Goal: Task Accomplishment & Management: Manage account settings

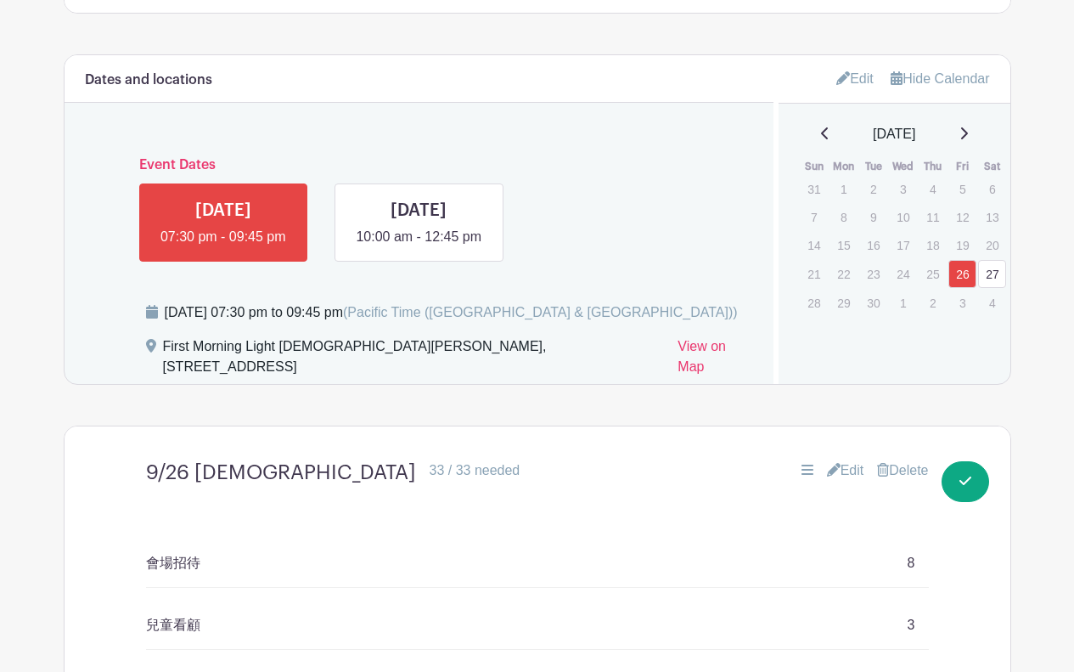
scroll to position [476, 0]
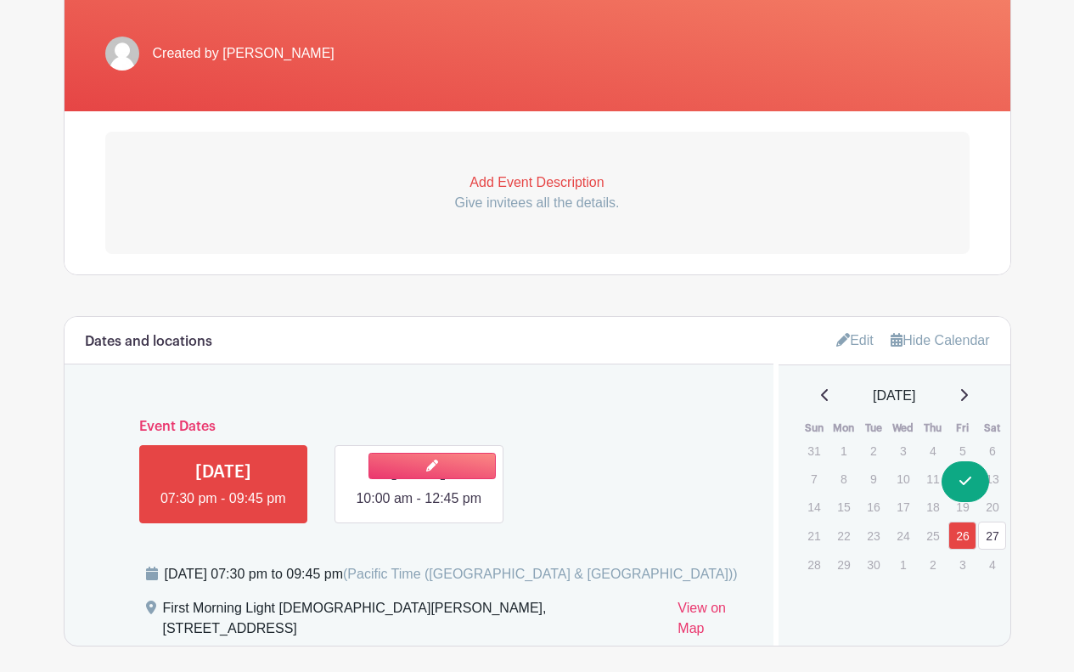
click at [419, 509] on link at bounding box center [419, 509] width 0 height 0
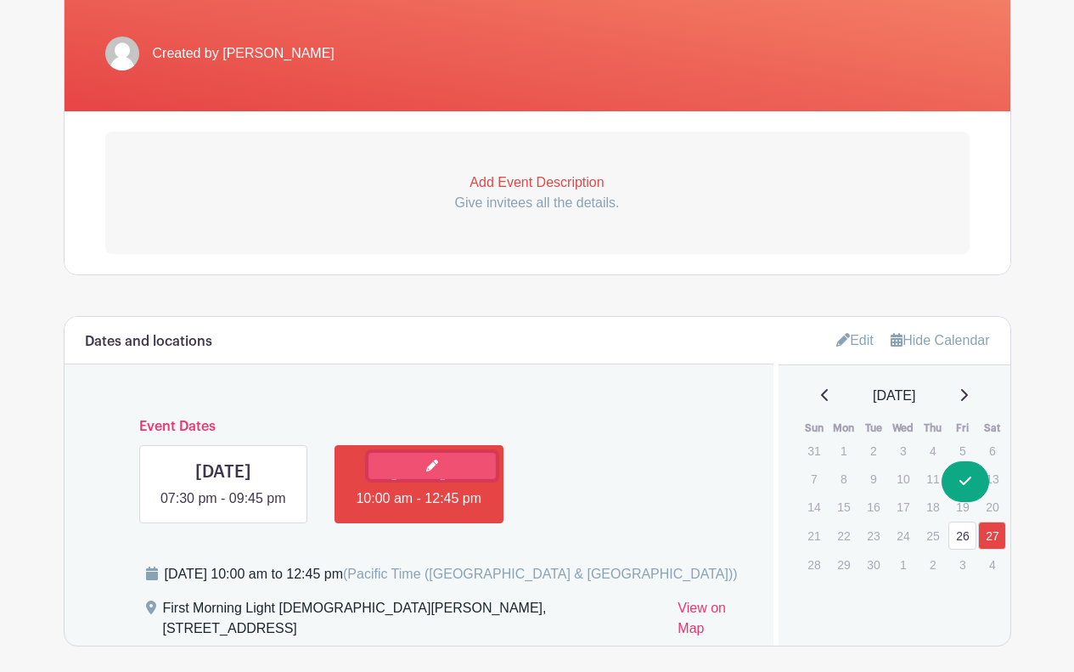
click at [450, 453] on link at bounding box center [432, 466] width 127 height 26
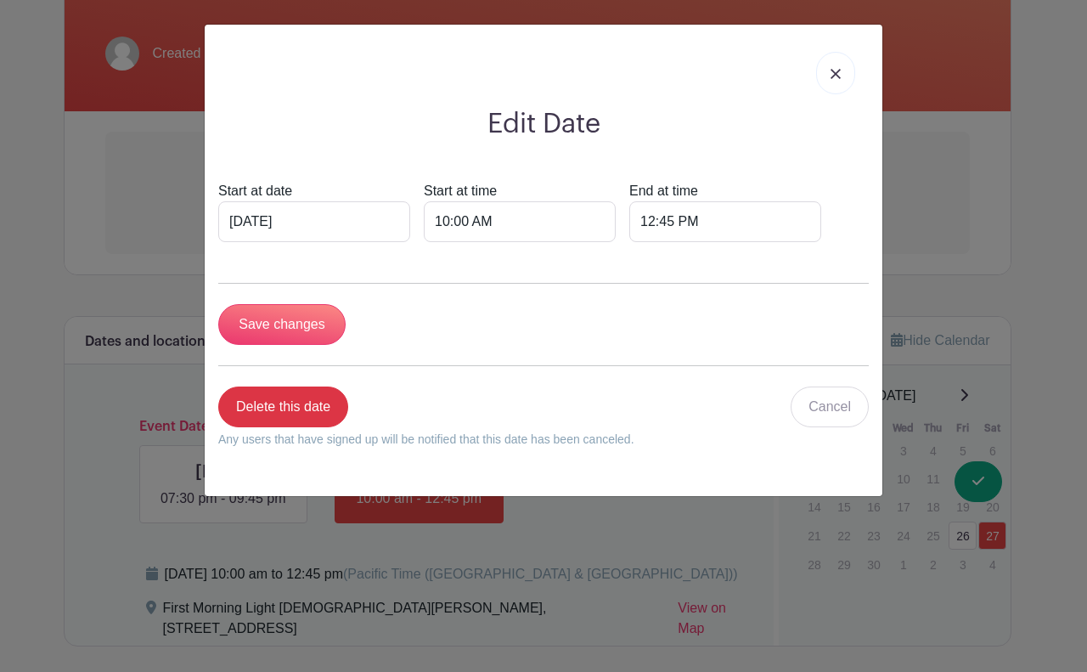
click at [833, 71] on img at bounding box center [835, 74] width 10 height 10
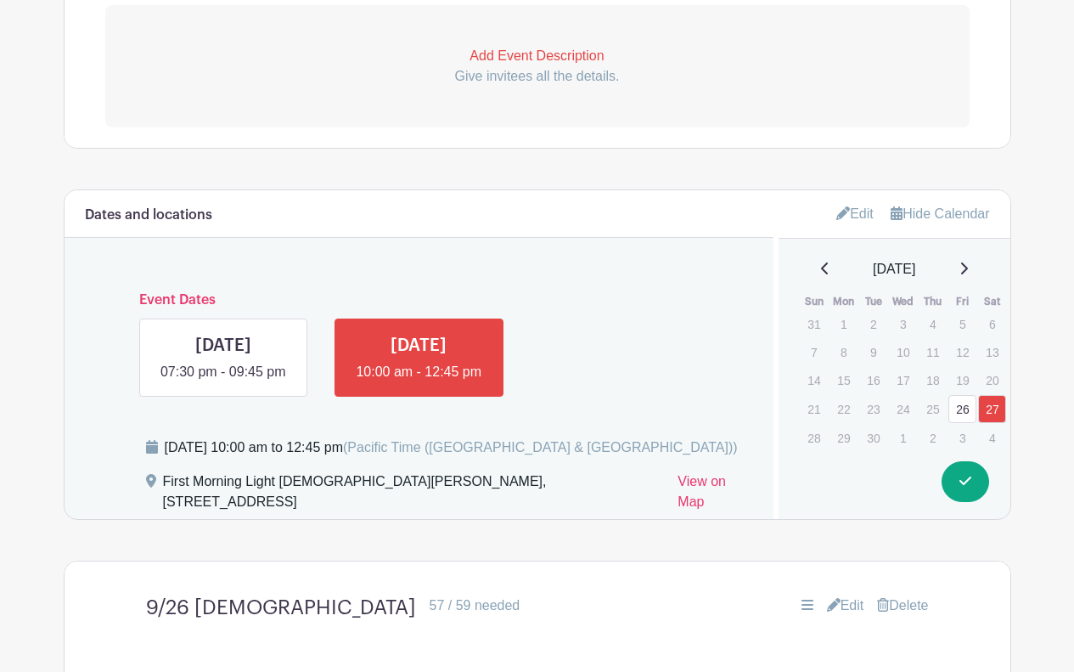
scroll to position [731, 0]
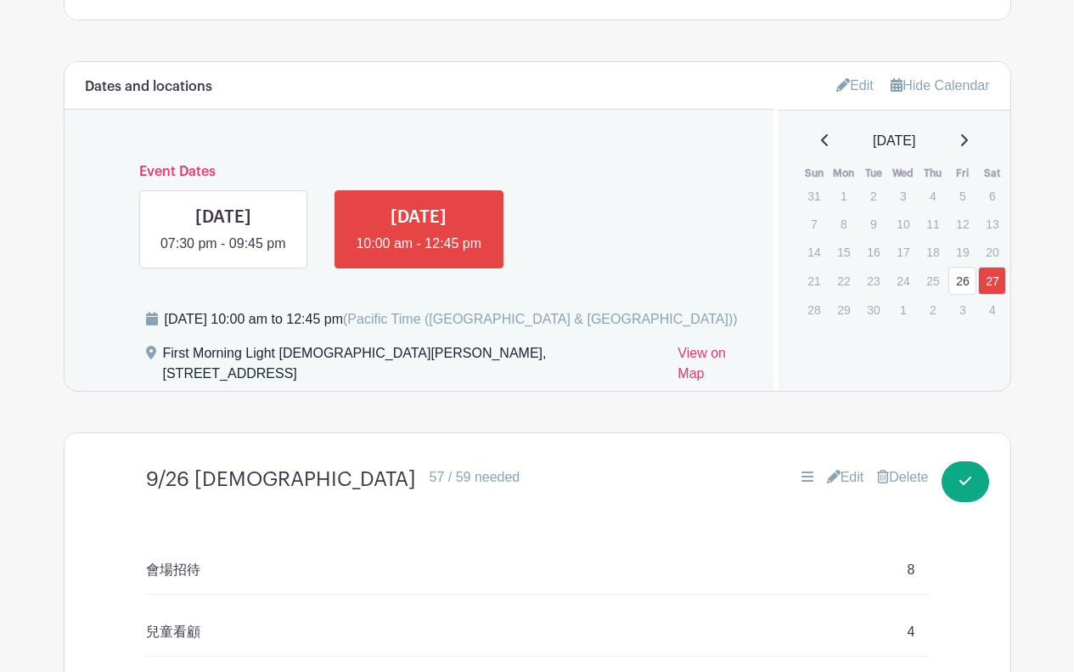
click at [844, 467] on link "Edit" at bounding box center [845, 477] width 37 height 20
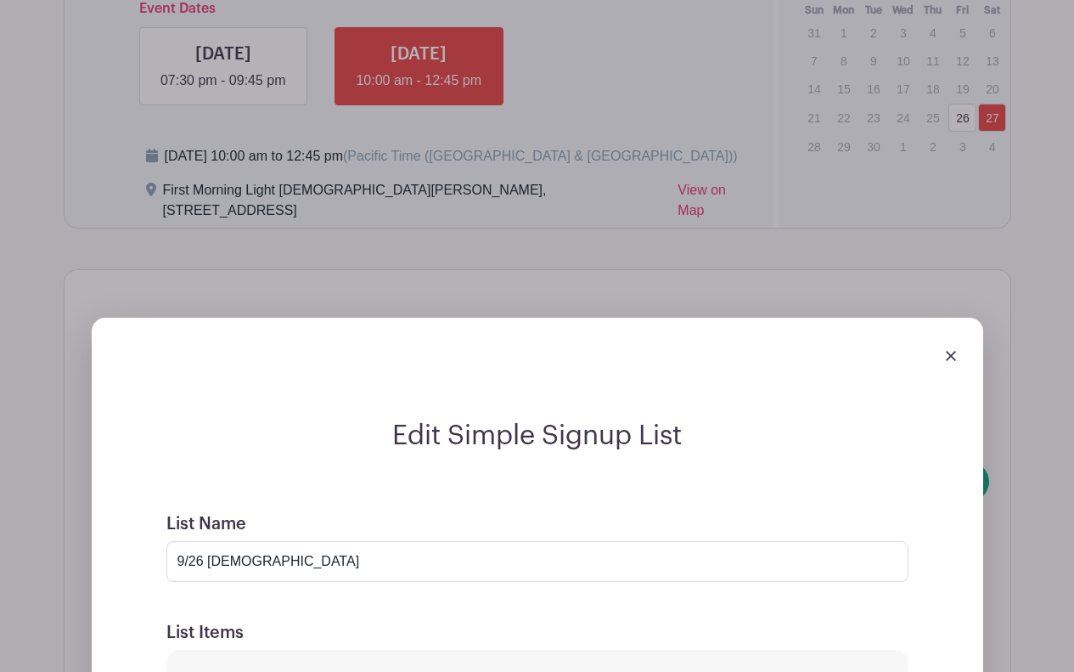
scroll to position [901, 0]
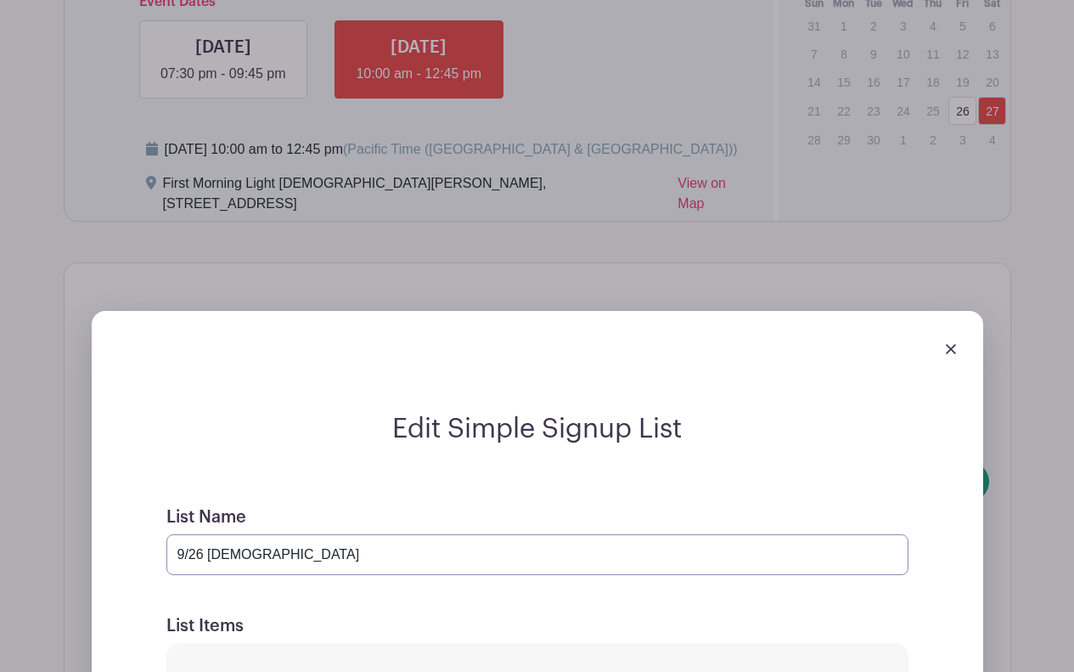
click at [204, 534] on input "9/26 [DEMOGRAPHIC_DATA]" at bounding box center [537, 554] width 742 height 41
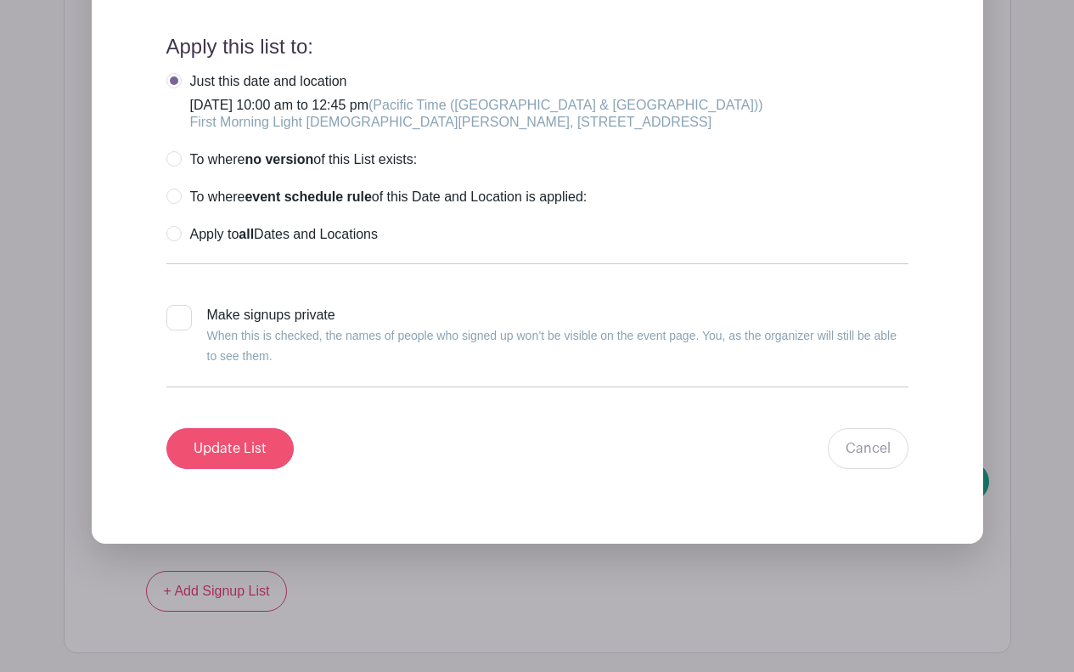
type input "9/27 [DEMOGRAPHIC_DATA]"
click at [219, 428] on input "Update List" at bounding box center [229, 448] width 127 height 41
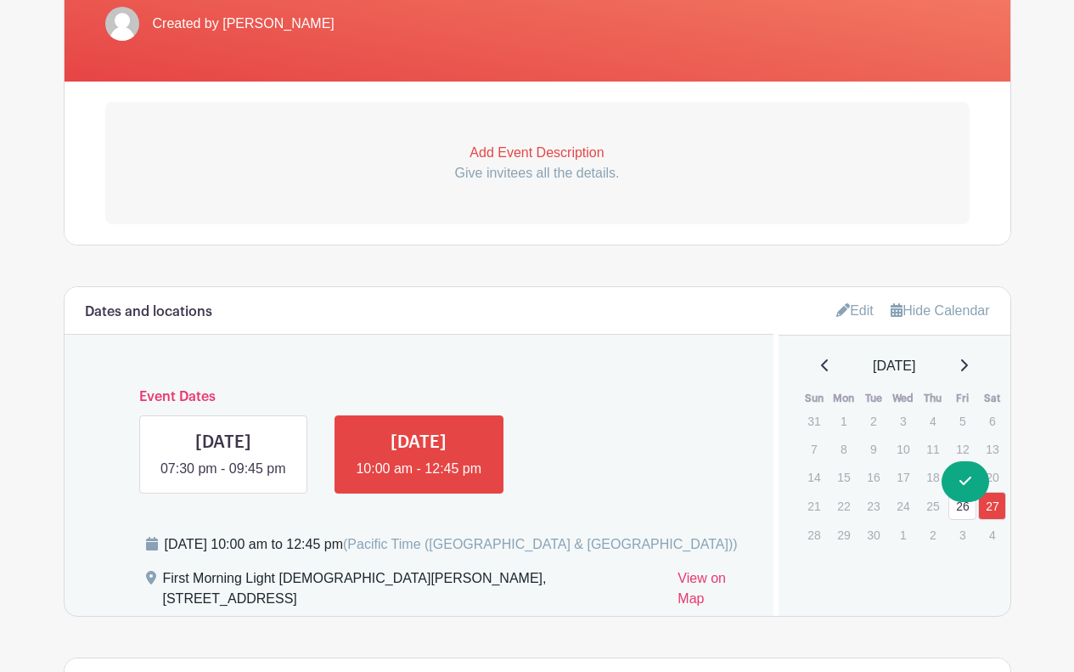
scroll to position [479, 0]
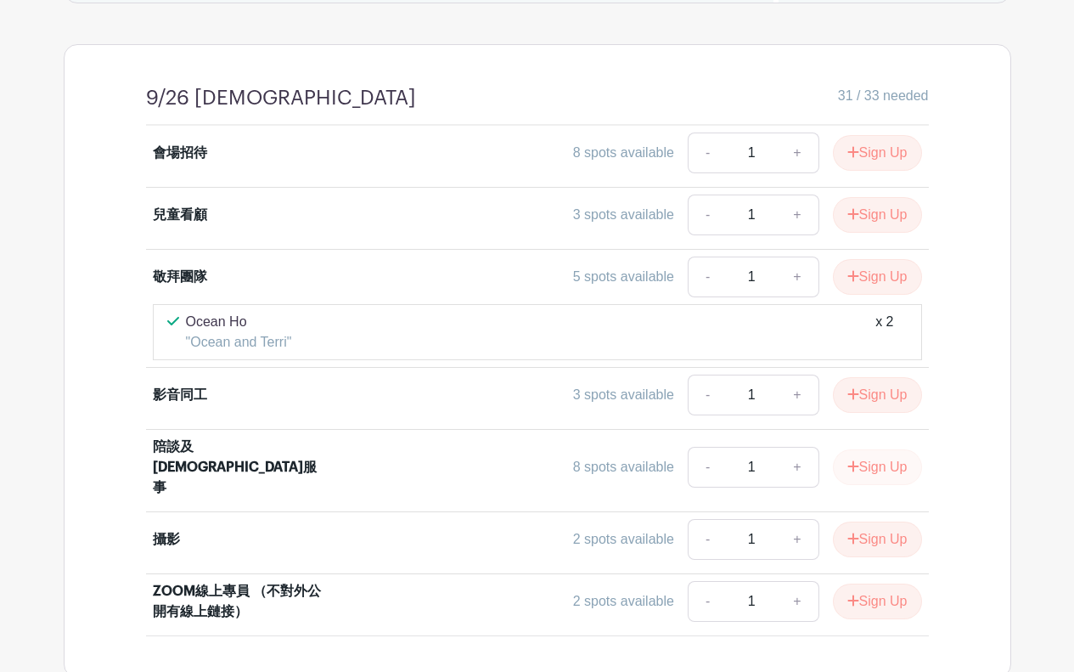
scroll to position [554, 0]
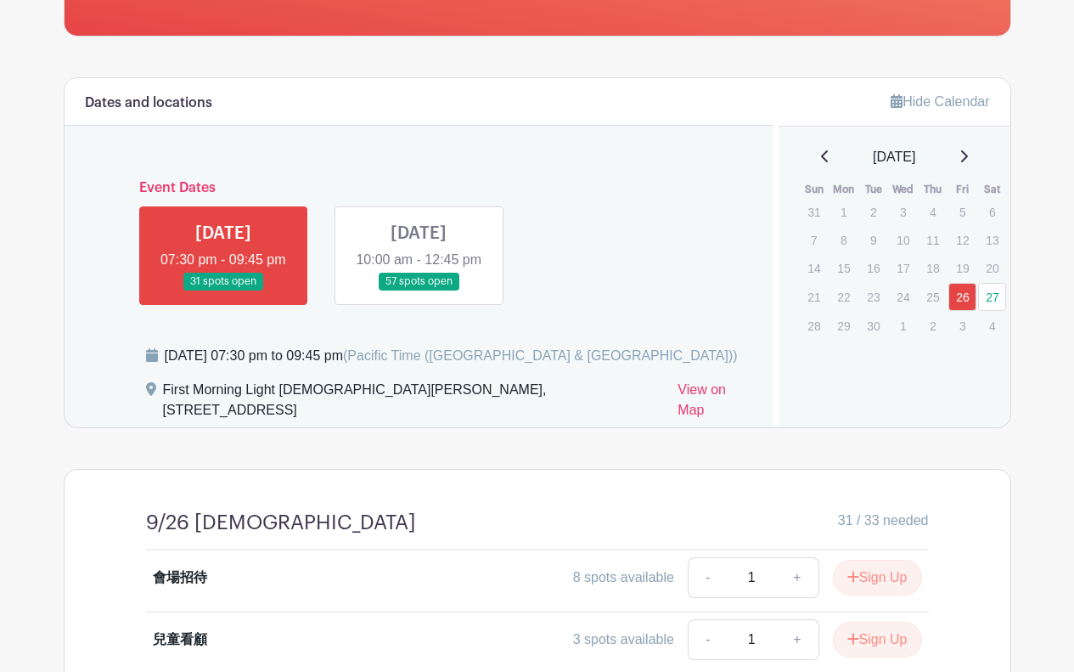
click at [419, 290] on link at bounding box center [419, 290] width 0 height 0
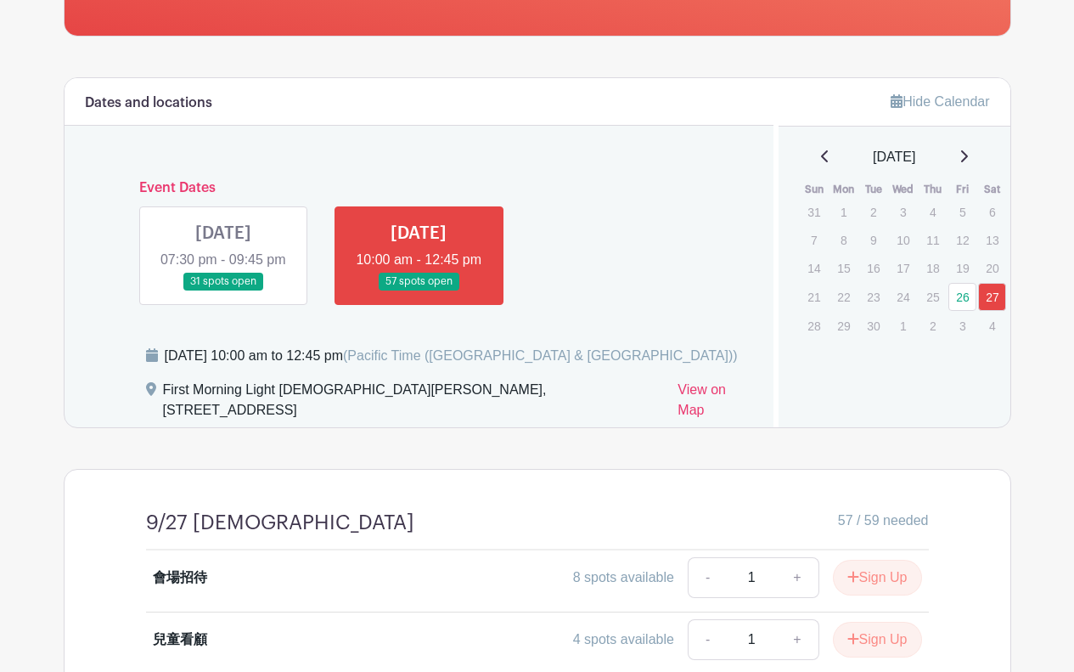
click at [223, 290] on link at bounding box center [223, 290] width 0 height 0
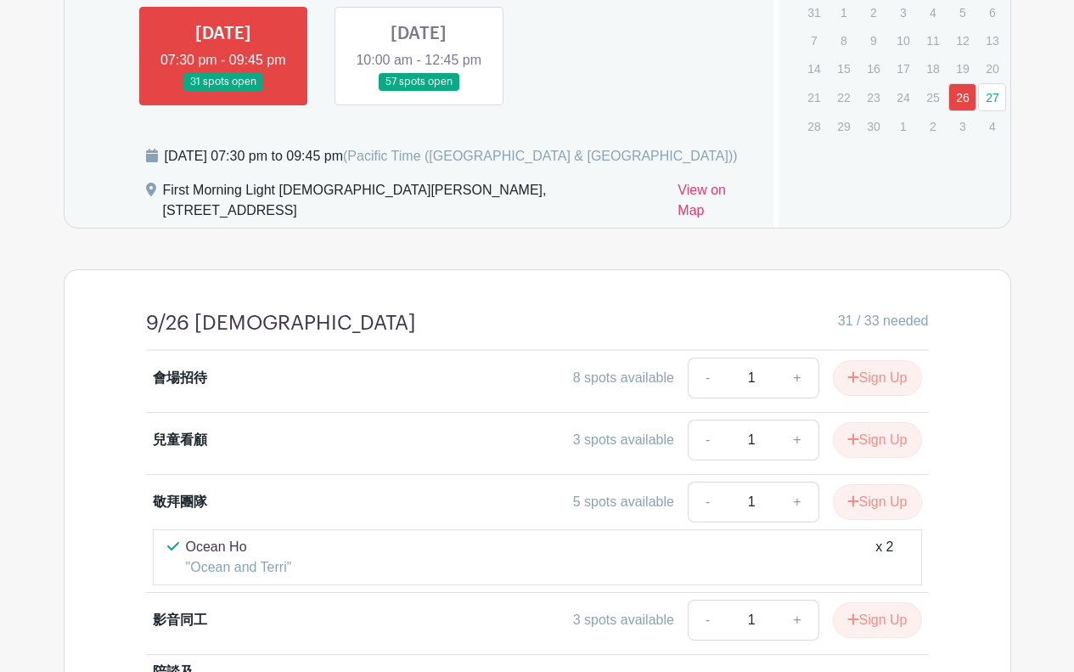
scroll to position [893, 0]
